Goal: Download file/media

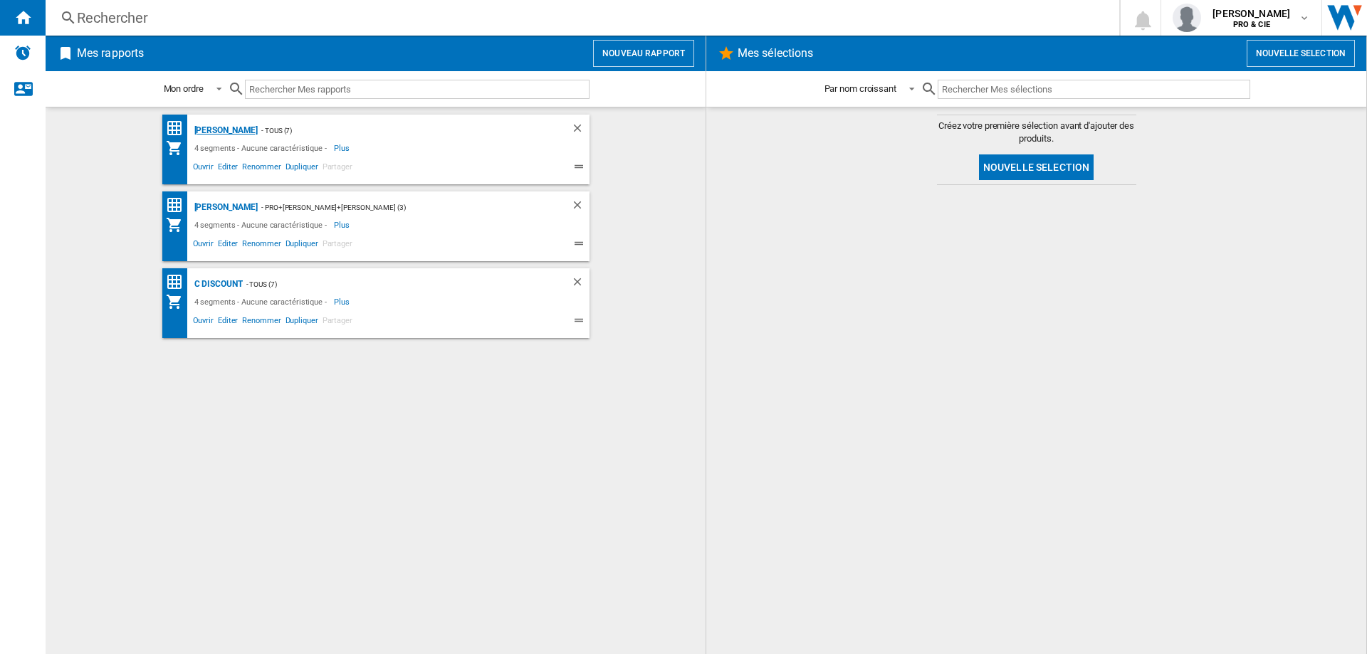
click at [206, 135] on div "Darty" at bounding box center [225, 131] width 68 height 18
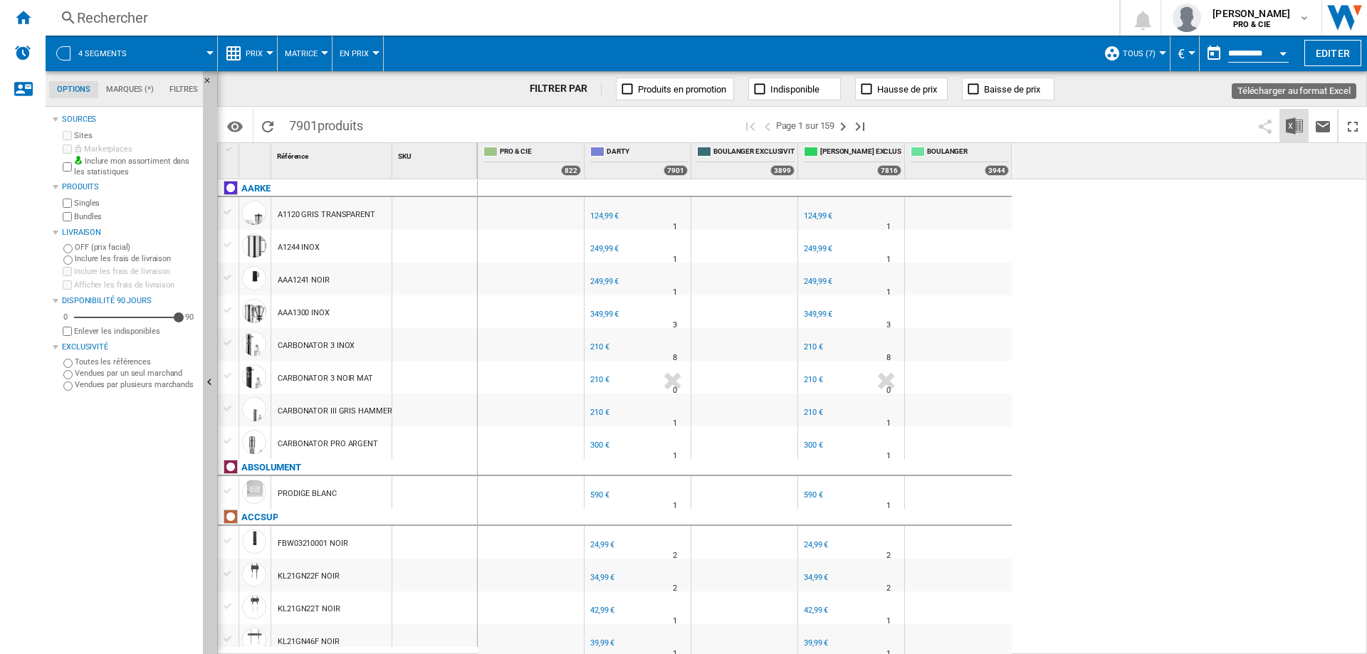
click at [1297, 122] on img "Télécharger au format Excel" at bounding box center [1294, 125] width 17 height 17
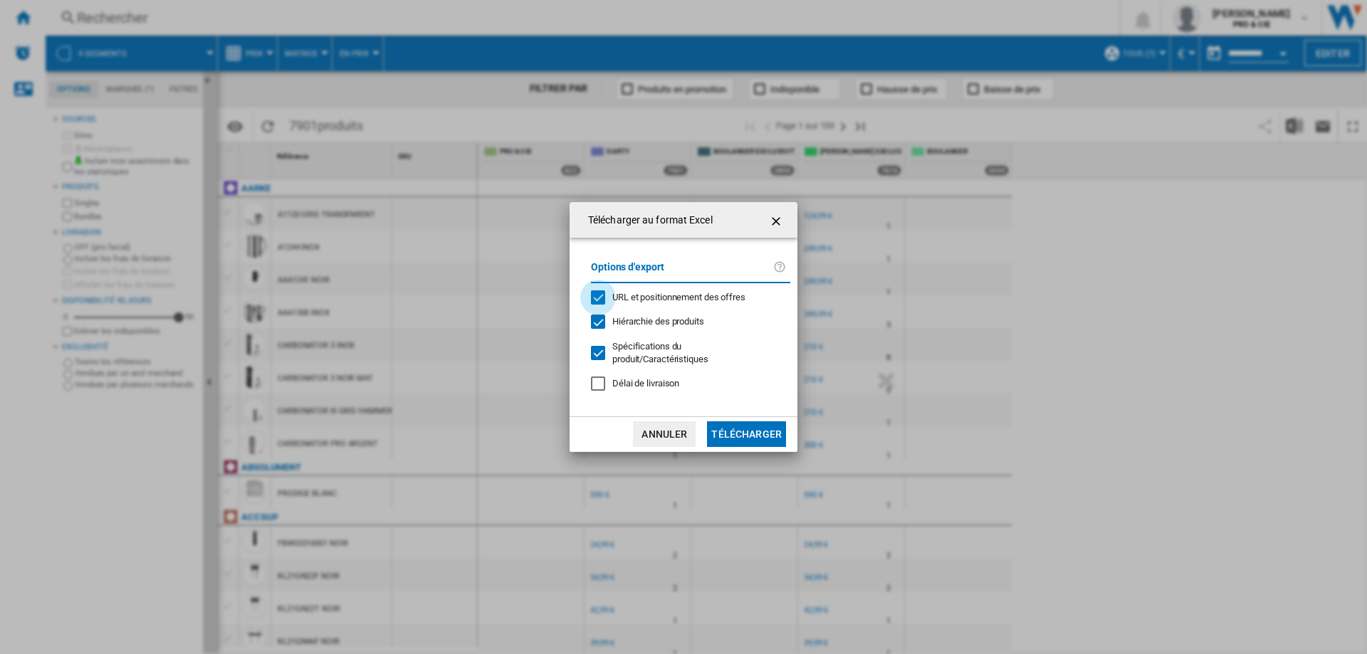
click at [598, 298] on div "URL et positionnement des offres" at bounding box center [598, 297] width 14 height 14
click at [596, 320] on div "Hiérarchie des produits" at bounding box center [598, 322] width 14 height 14
click at [600, 346] on div at bounding box center [598, 353] width 14 height 14
click at [747, 431] on button "Télécharger" at bounding box center [746, 434] width 79 height 26
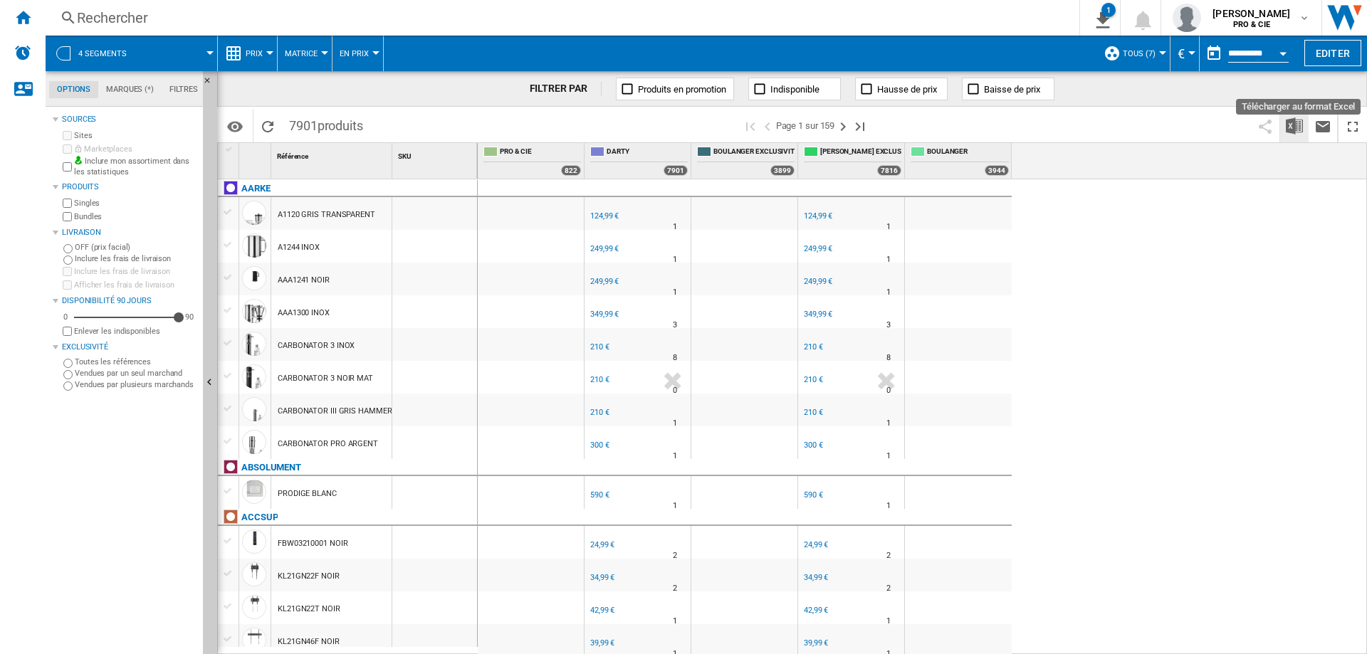
click at [1297, 122] on img "Télécharger au format Excel" at bounding box center [1294, 125] width 17 height 17
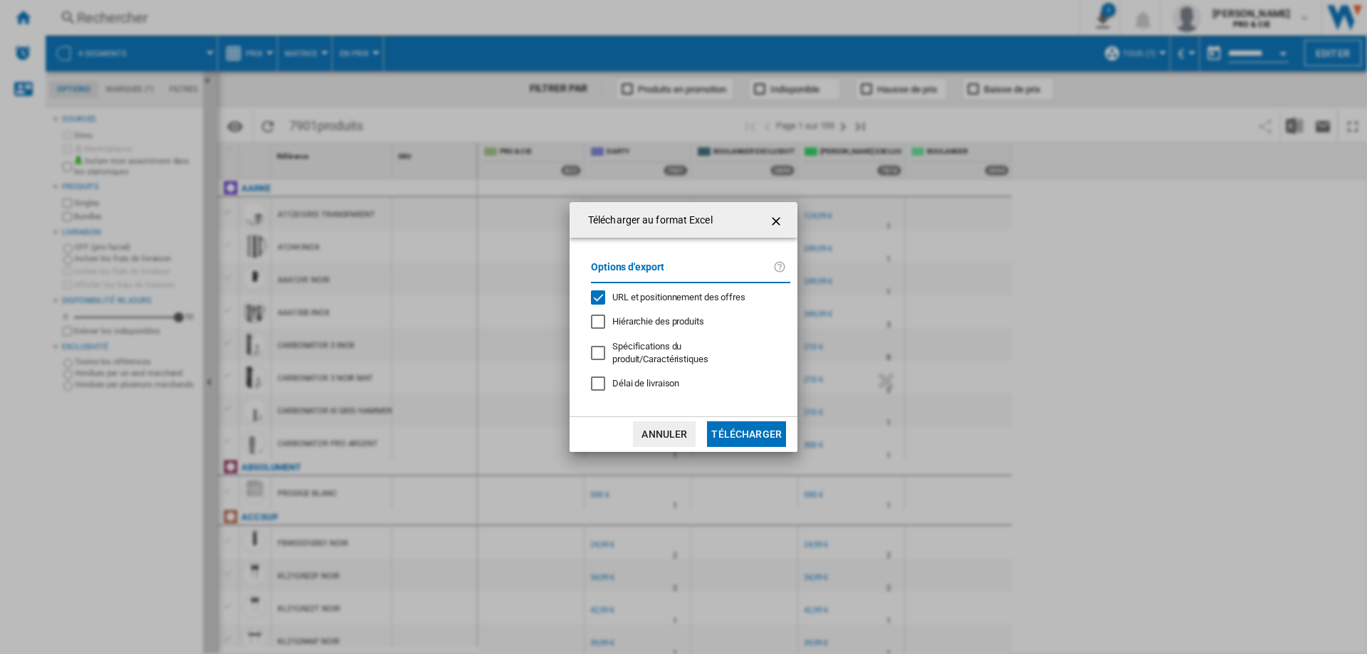
click at [650, 299] on span "URL et positionnement des offres" at bounding box center [678, 297] width 133 height 11
click at [747, 428] on button "Télécharger" at bounding box center [746, 434] width 79 height 26
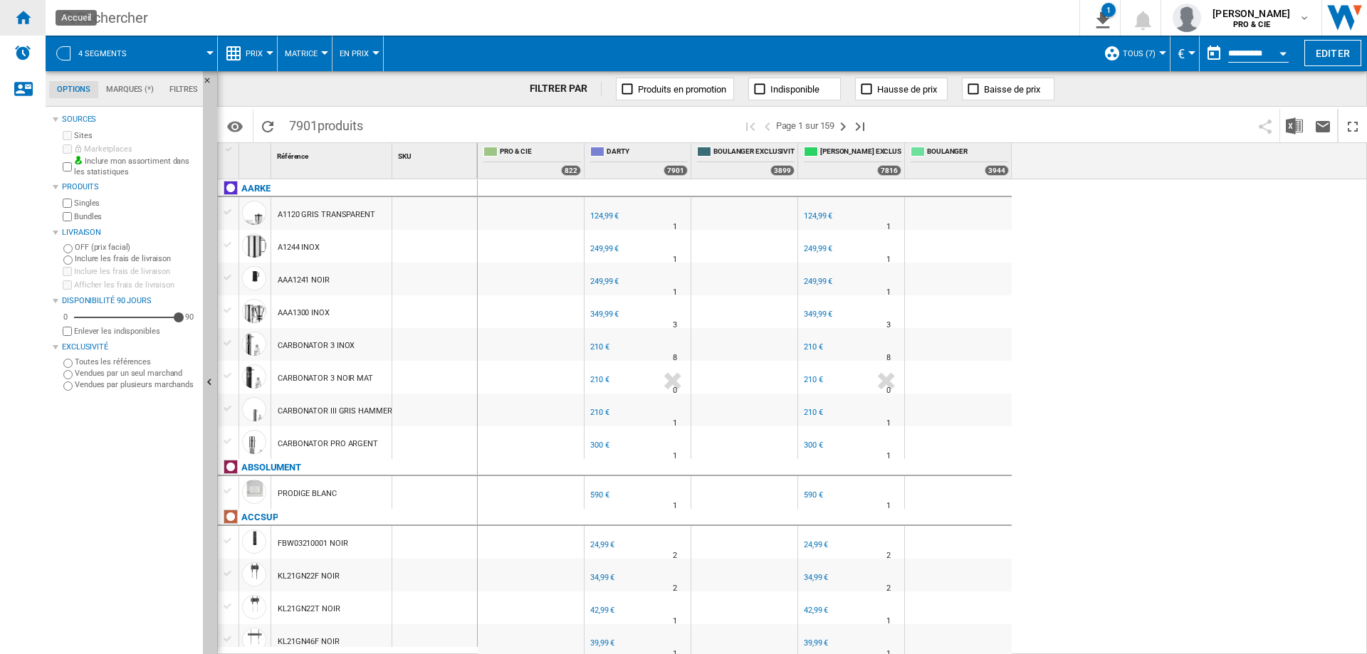
click at [14, 12] on ng-md-icon "Accueil" at bounding box center [22, 17] width 17 height 17
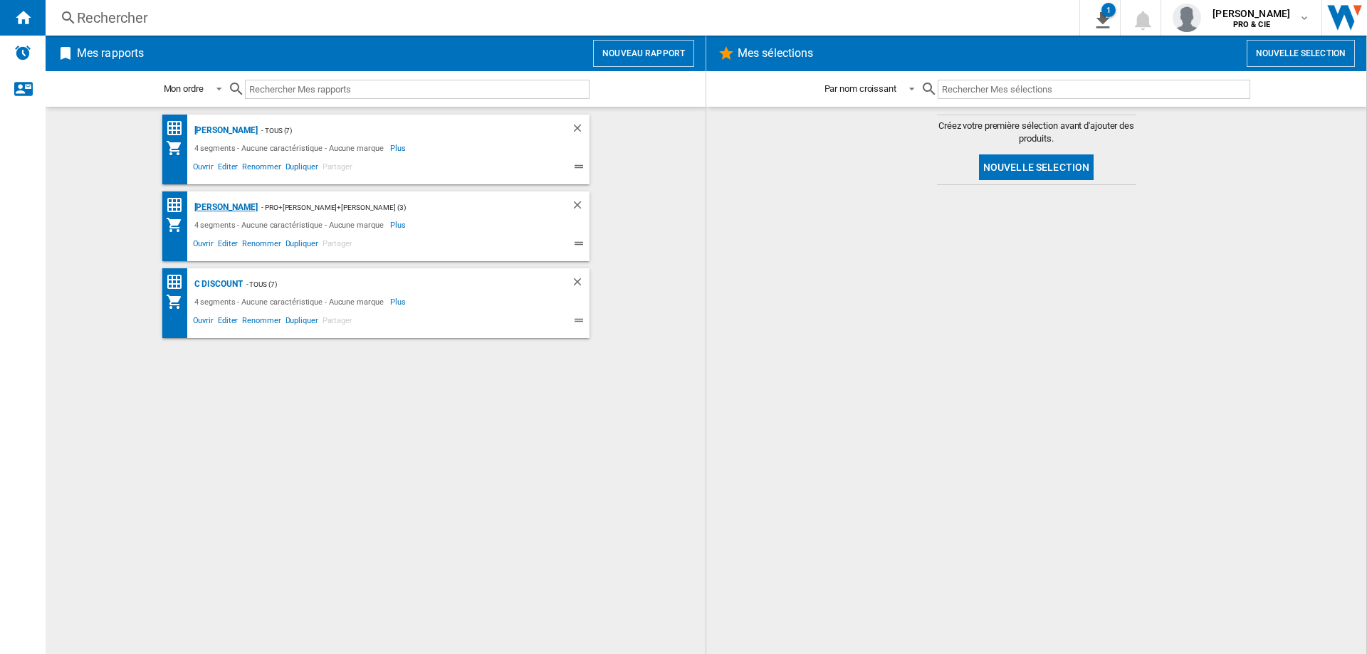
click at [209, 201] on div "Boulanger" at bounding box center [225, 208] width 68 height 18
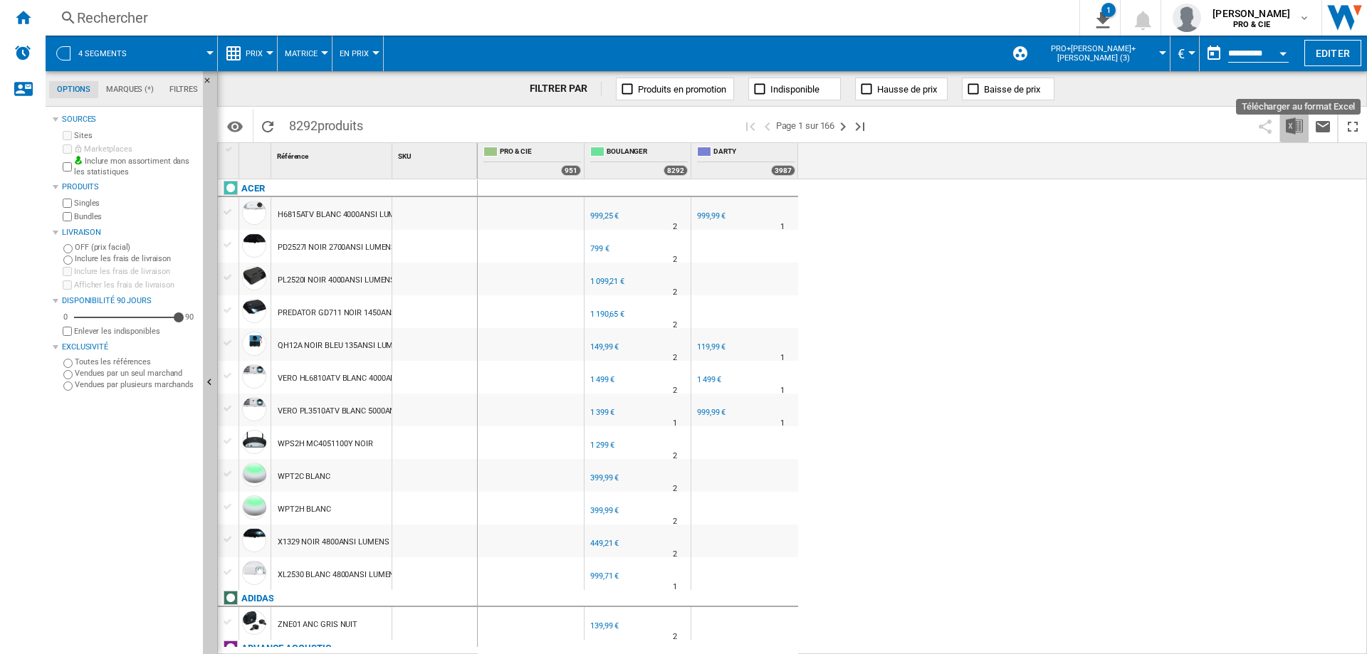
click at [1294, 122] on img "Télécharger au format Excel" at bounding box center [1294, 125] width 17 height 17
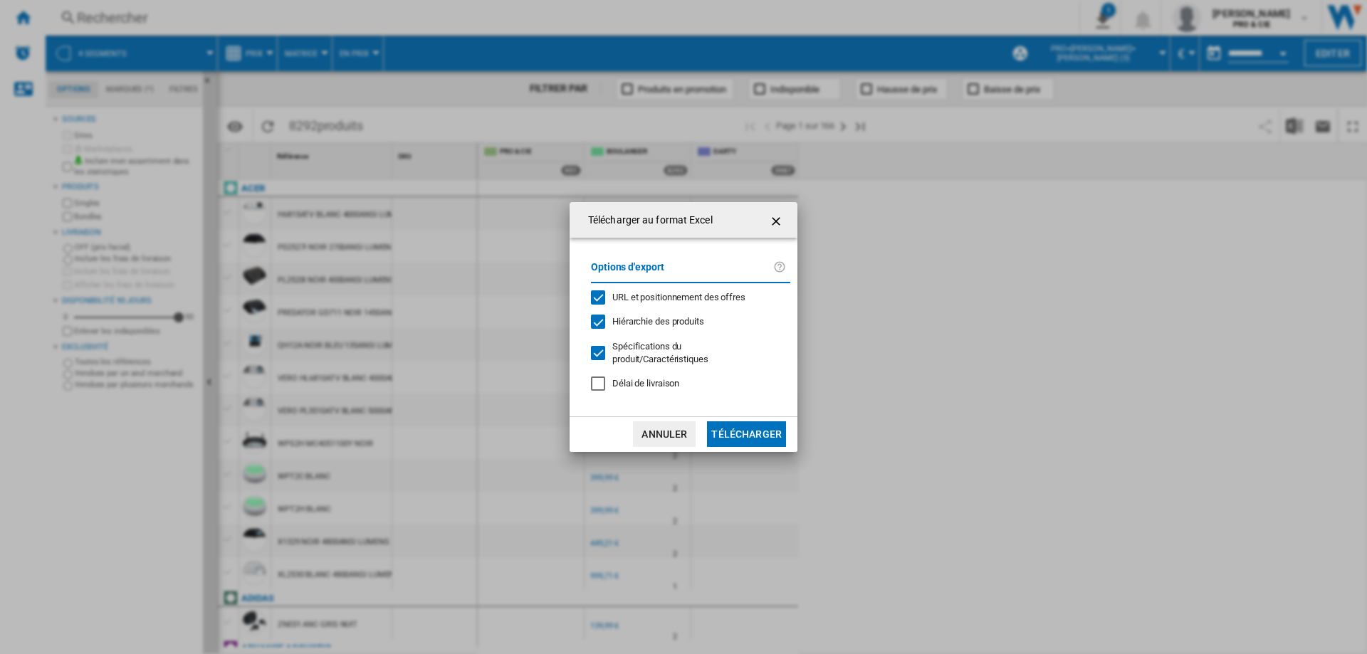
click at [676, 297] on span "URL et positionnement des offres" at bounding box center [678, 297] width 133 height 11
click at [644, 321] on span "Hiérarchie des produits" at bounding box center [658, 321] width 92 height 11
click at [624, 350] on span "Spécifications du produit/Caractéristiques" at bounding box center [660, 352] width 96 height 23
click at [744, 440] on button "Télécharger" at bounding box center [746, 434] width 79 height 26
